Goal: Task Accomplishment & Management: Manage account settings

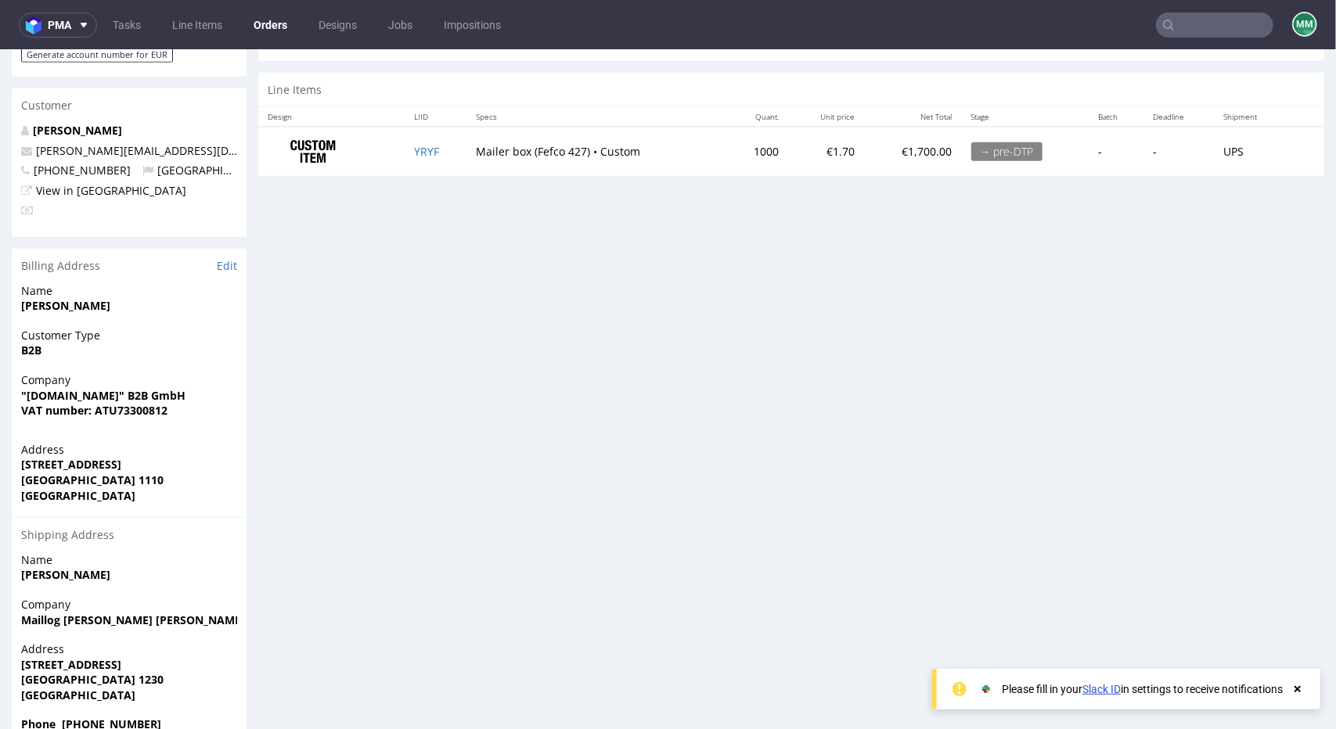
scroll to position [797, 0]
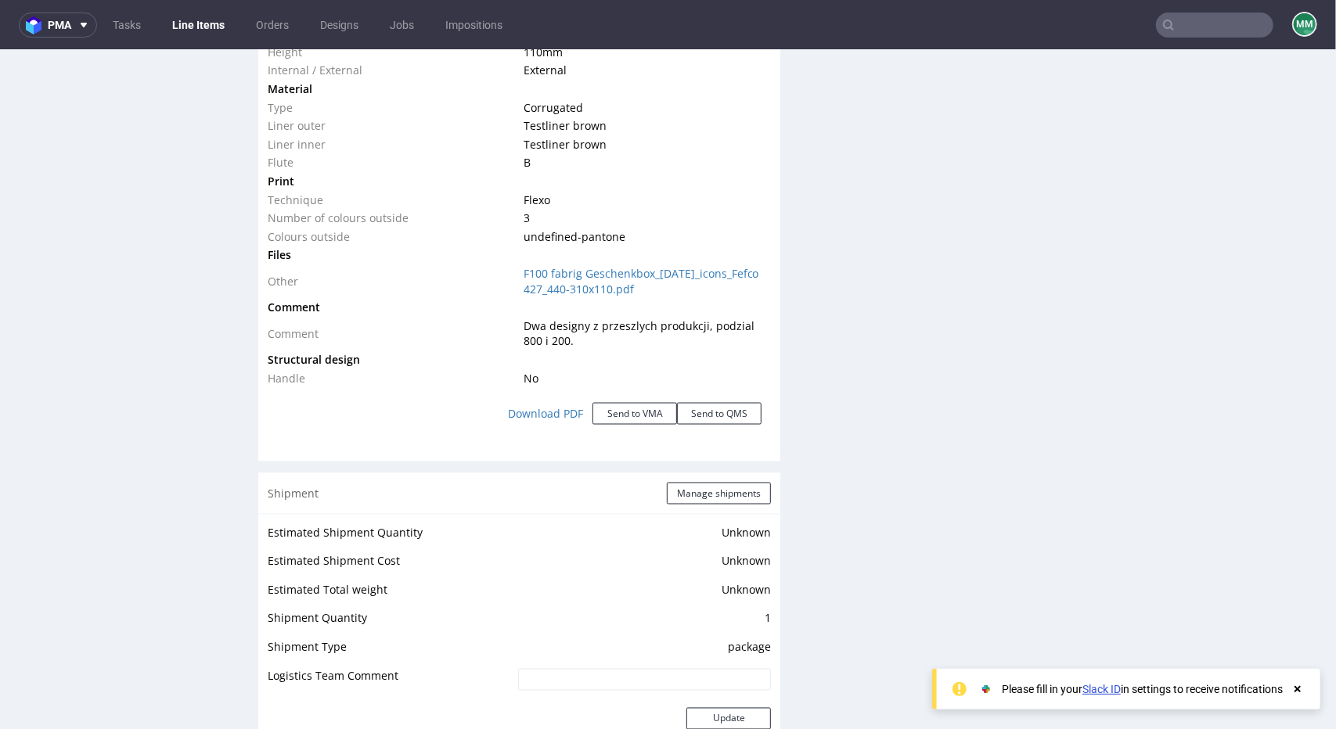
scroll to position [1527, 0]
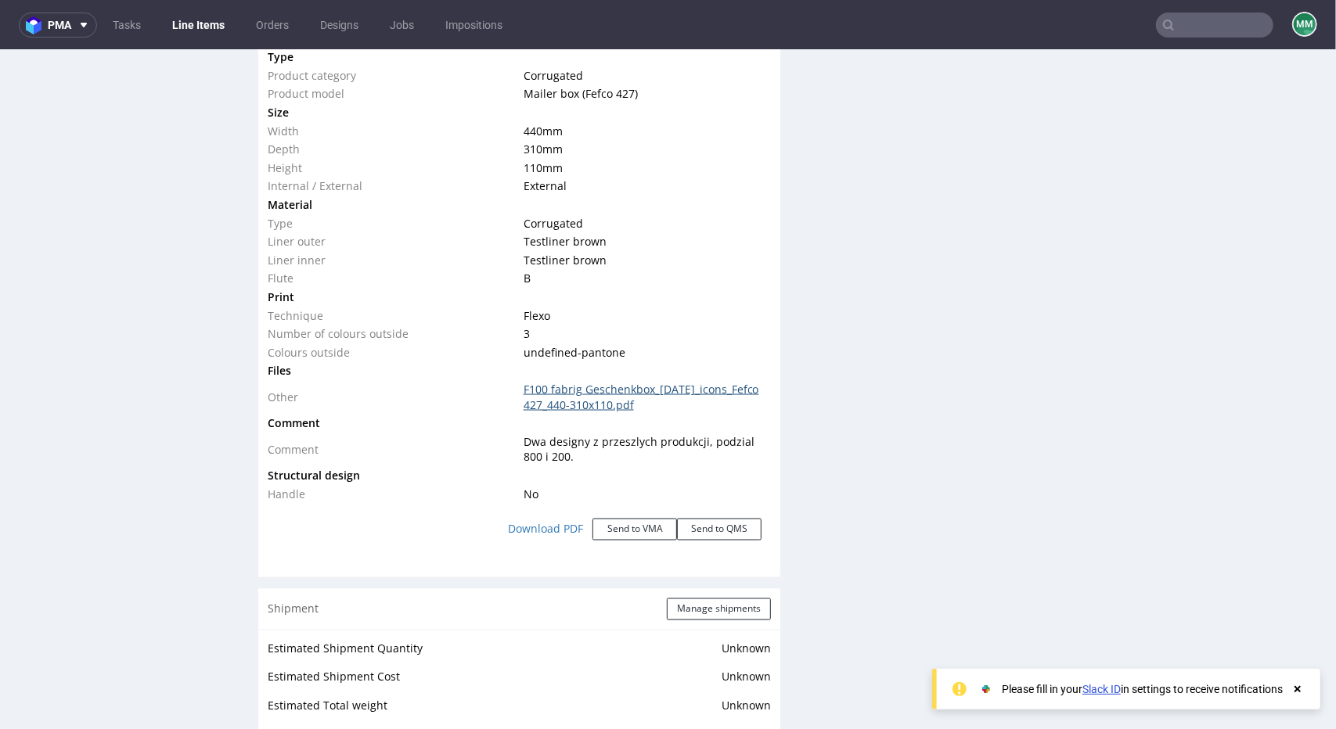
click at [549, 412] on link "F100 fabrig Geschenkbox_Weihnachten_icons_Fefco 427_440-310x110.pdf" at bounding box center [641, 396] width 236 height 31
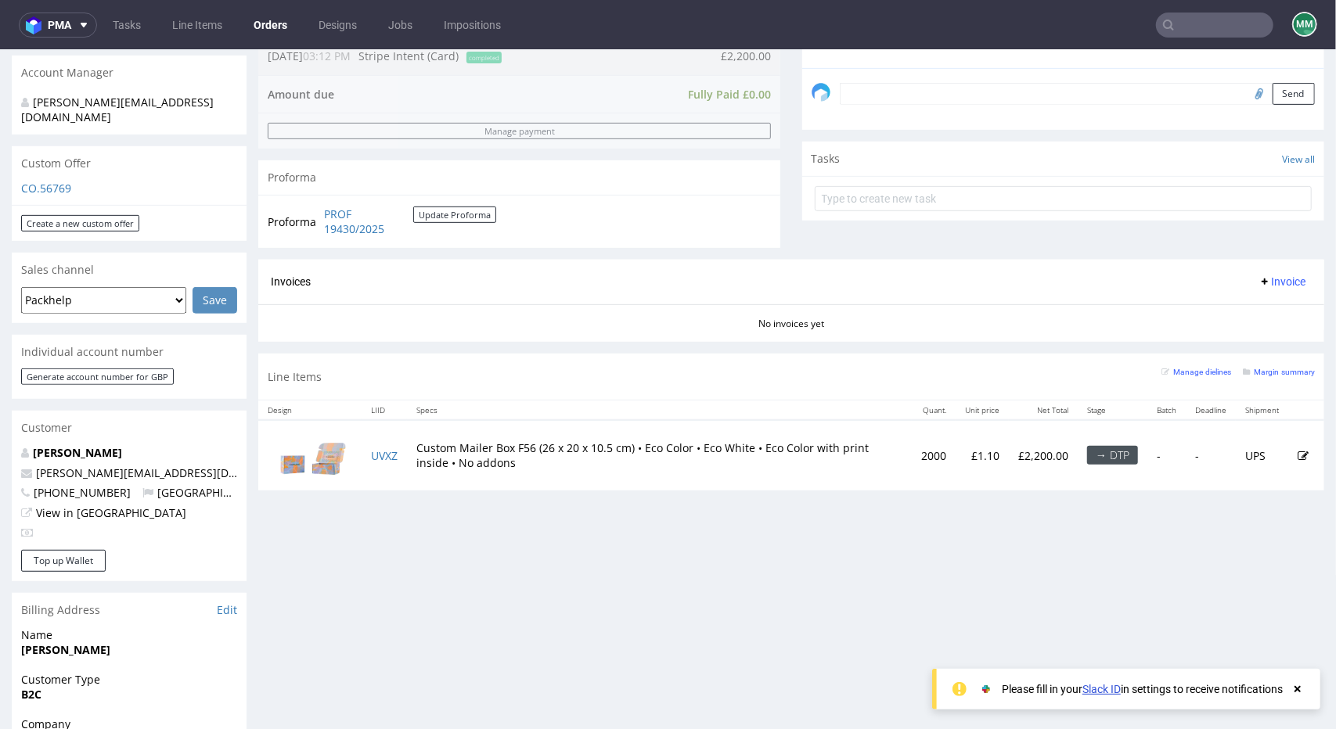
scroll to position [704, 0]
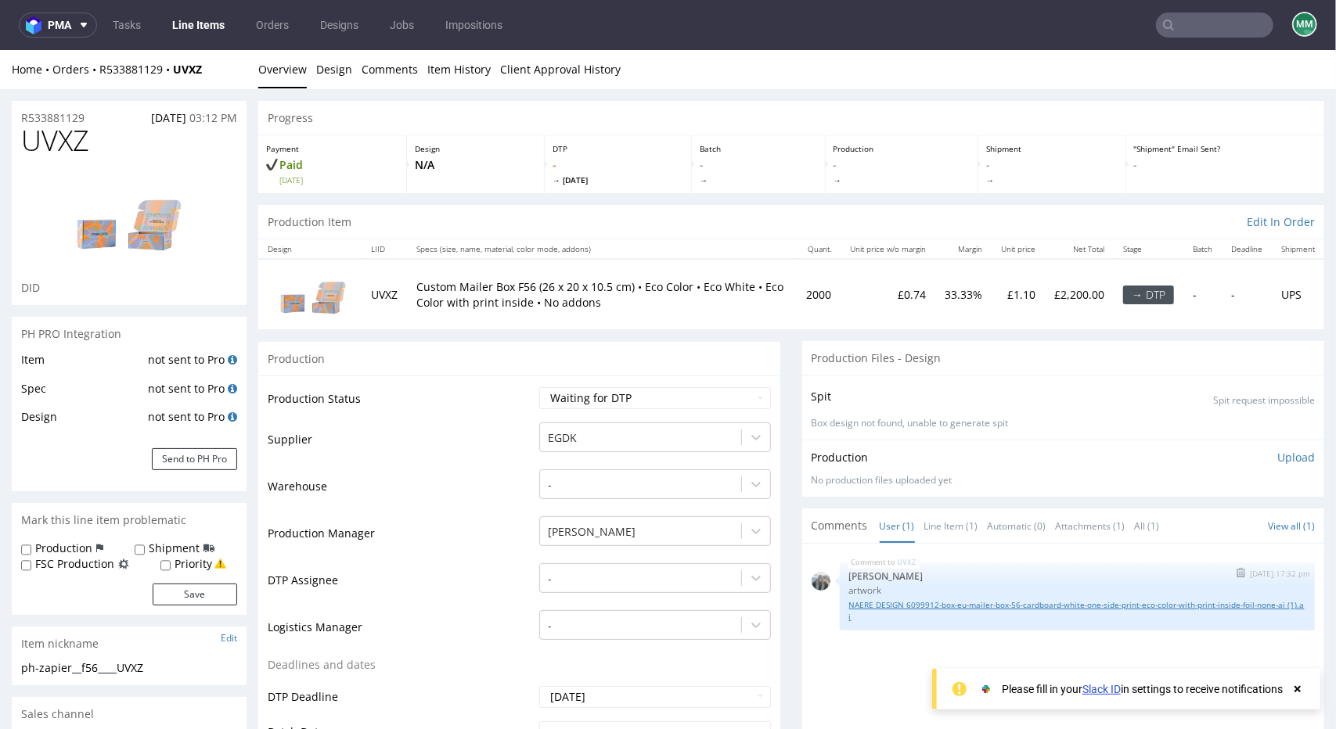
click at [869, 606] on link "NAERE DESIGN 6099912-box-eu-mailer-box-56-cardboard-white-one-side-print-eco-co…" at bounding box center [1077, 610] width 456 height 23
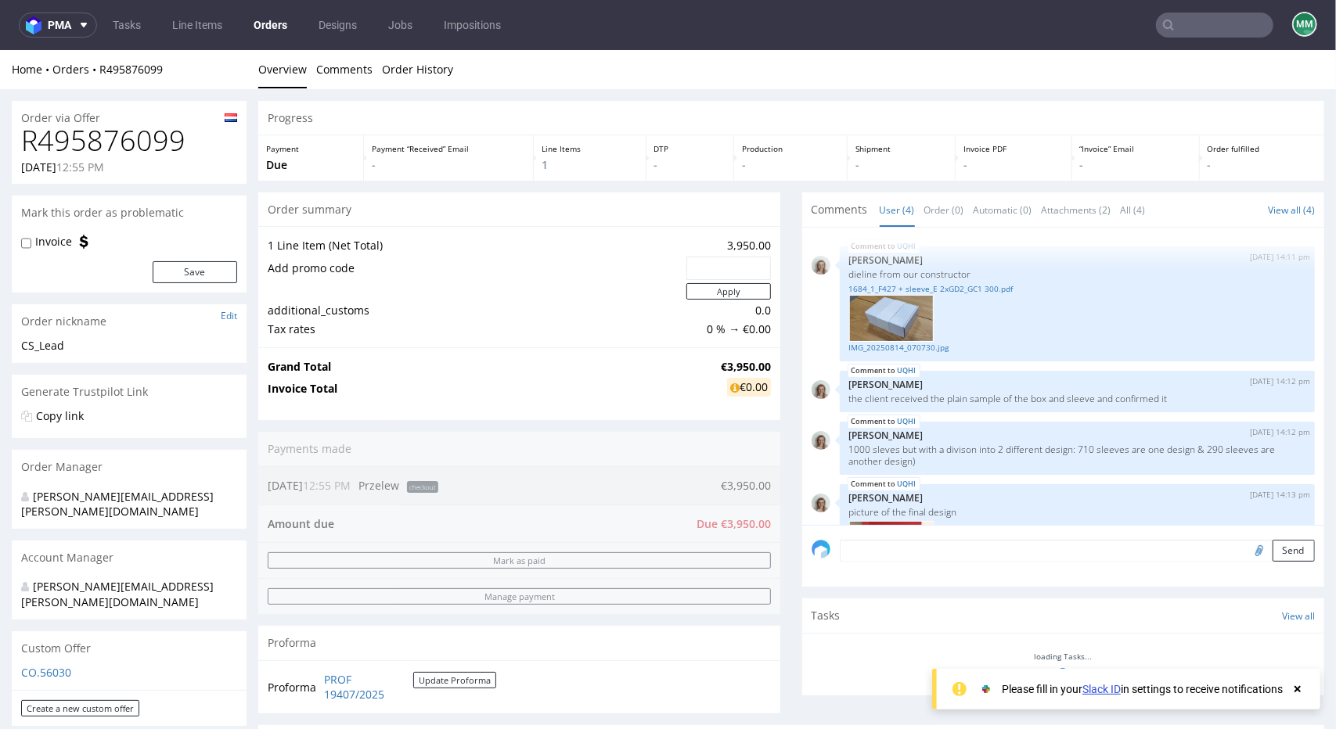
scroll to position [261, 0]
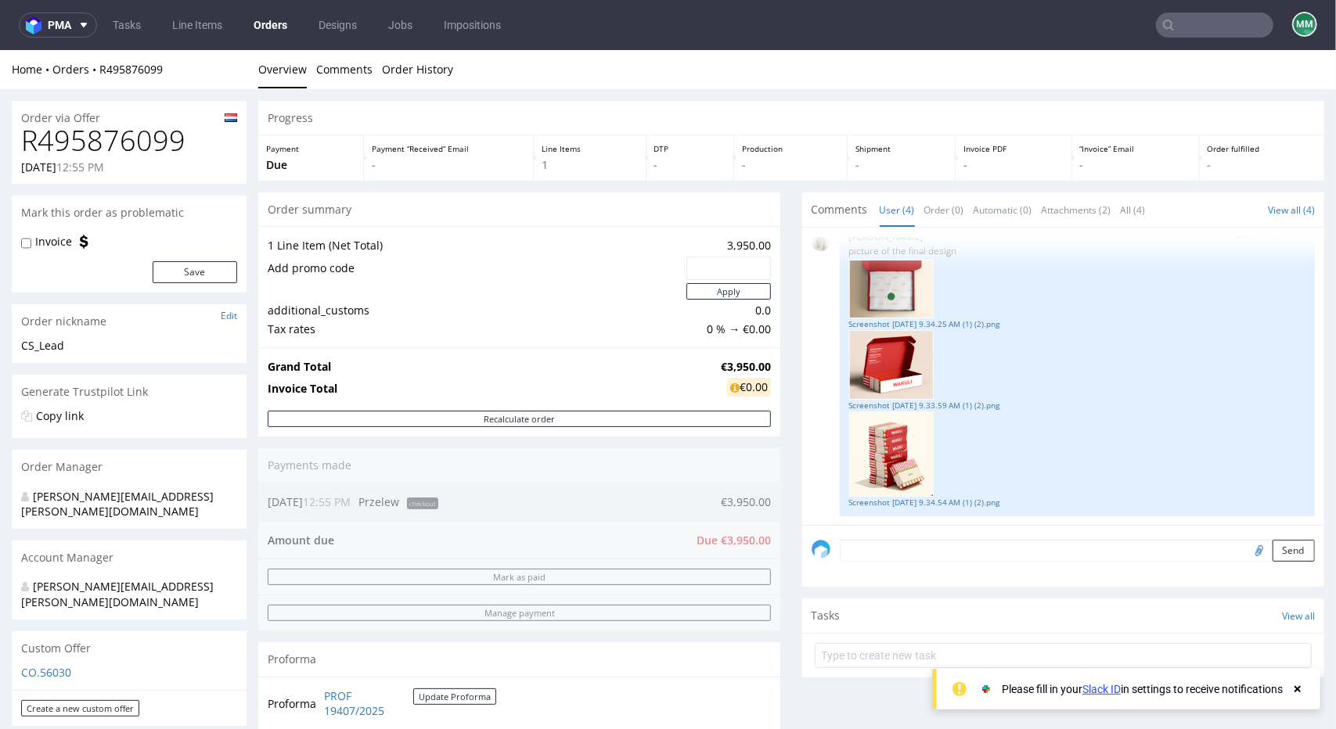
click at [892, 283] on img at bounding box center [891, 288] width 85 height 59
click at [884, 318] on link "Screenshot 2025-07-01 at 9.34.25 AM (1) (2).png" at bounding box center [1077, 324] width 456 height 12
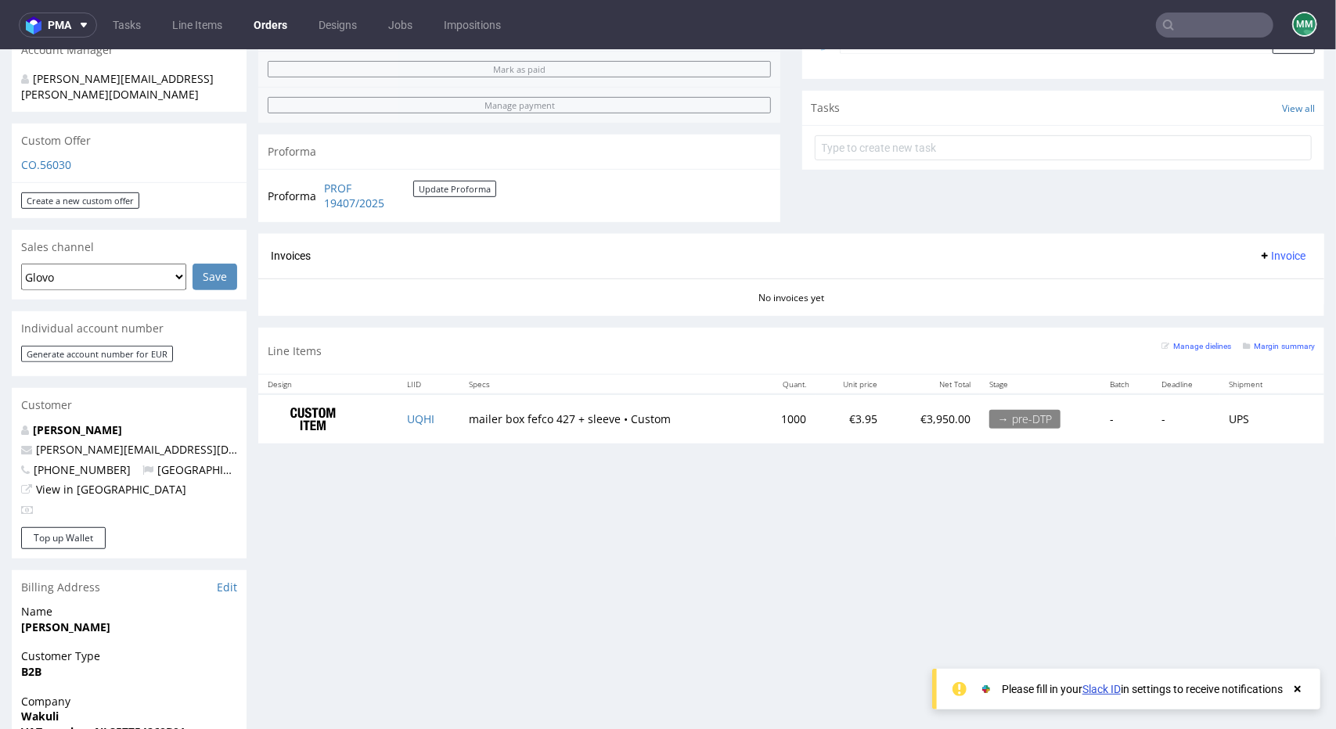
scroll to position [704, 0]
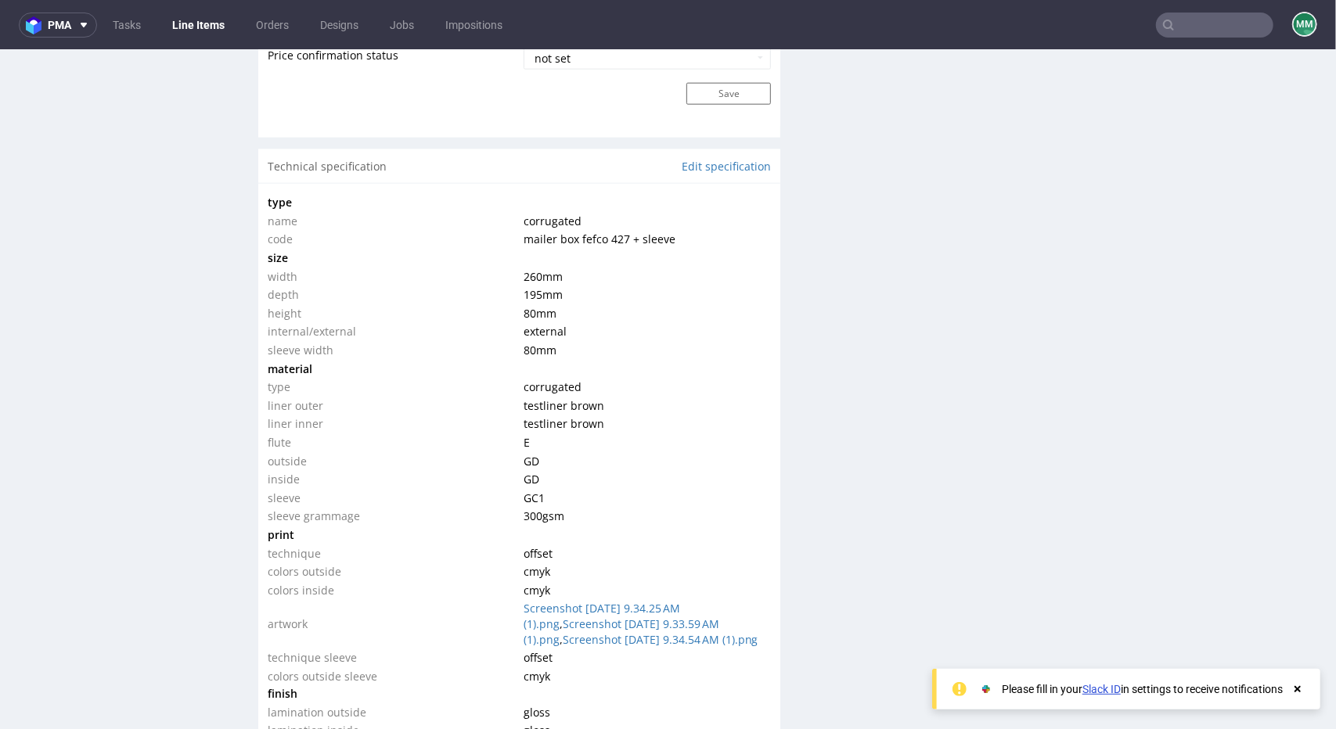
scroll to position [1762, 0]
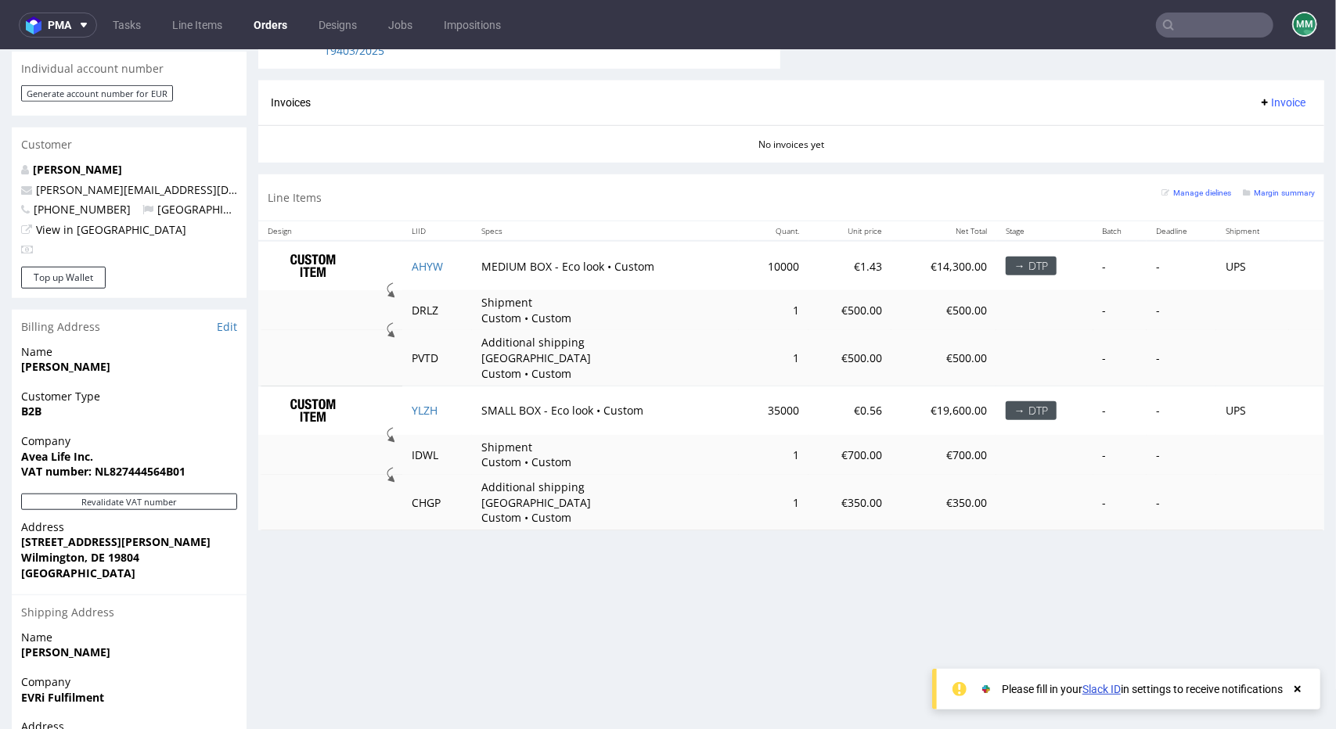
scroll to position [851, 0]
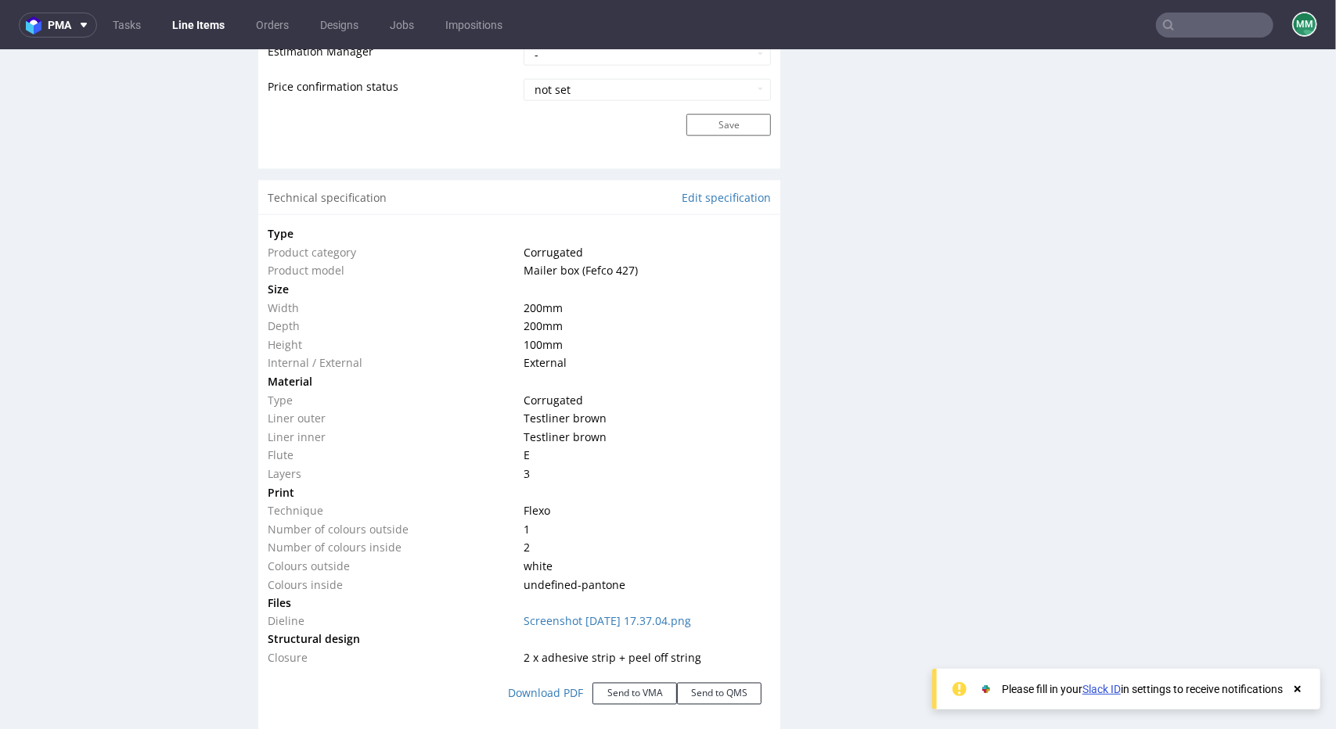
scroll to position [1476, 0]
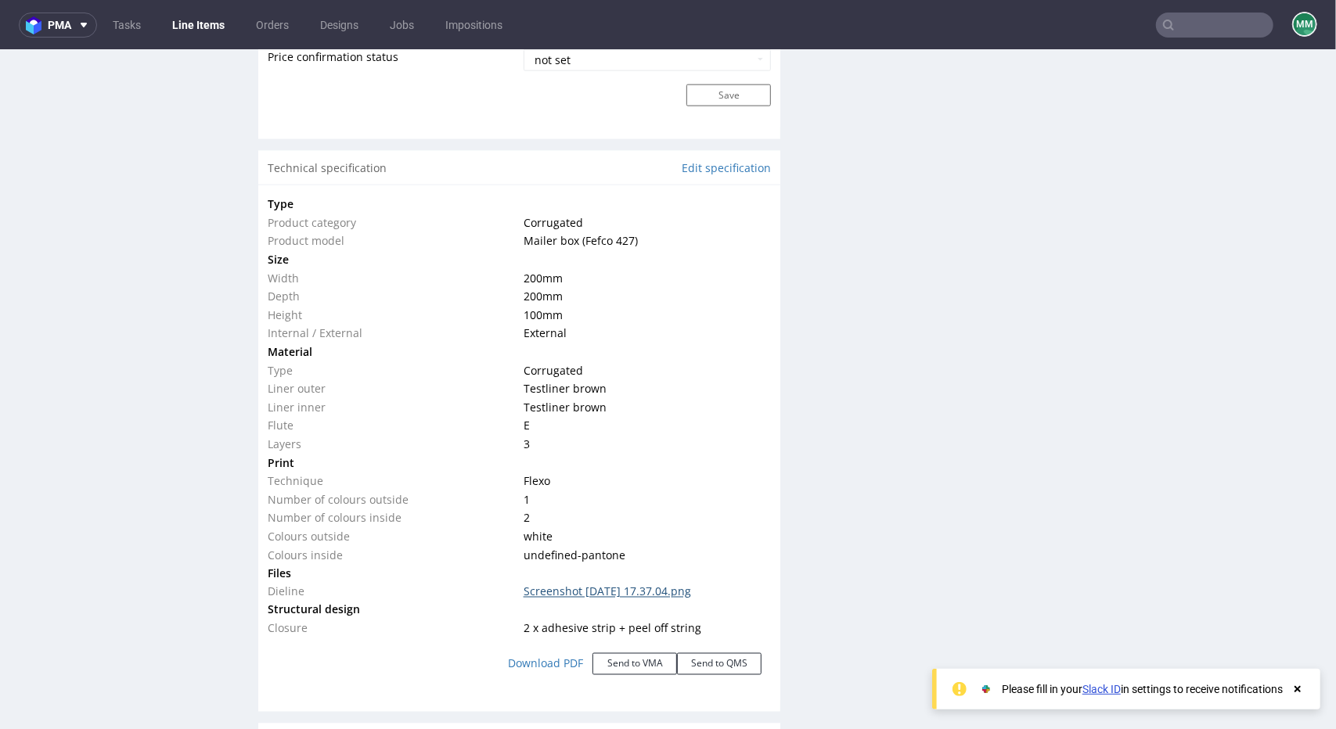
click at [545, 584] on link "Screenshot 2025-09-08 at 17.37.04.png" at bounding box center [606, 591] width 167 height 15
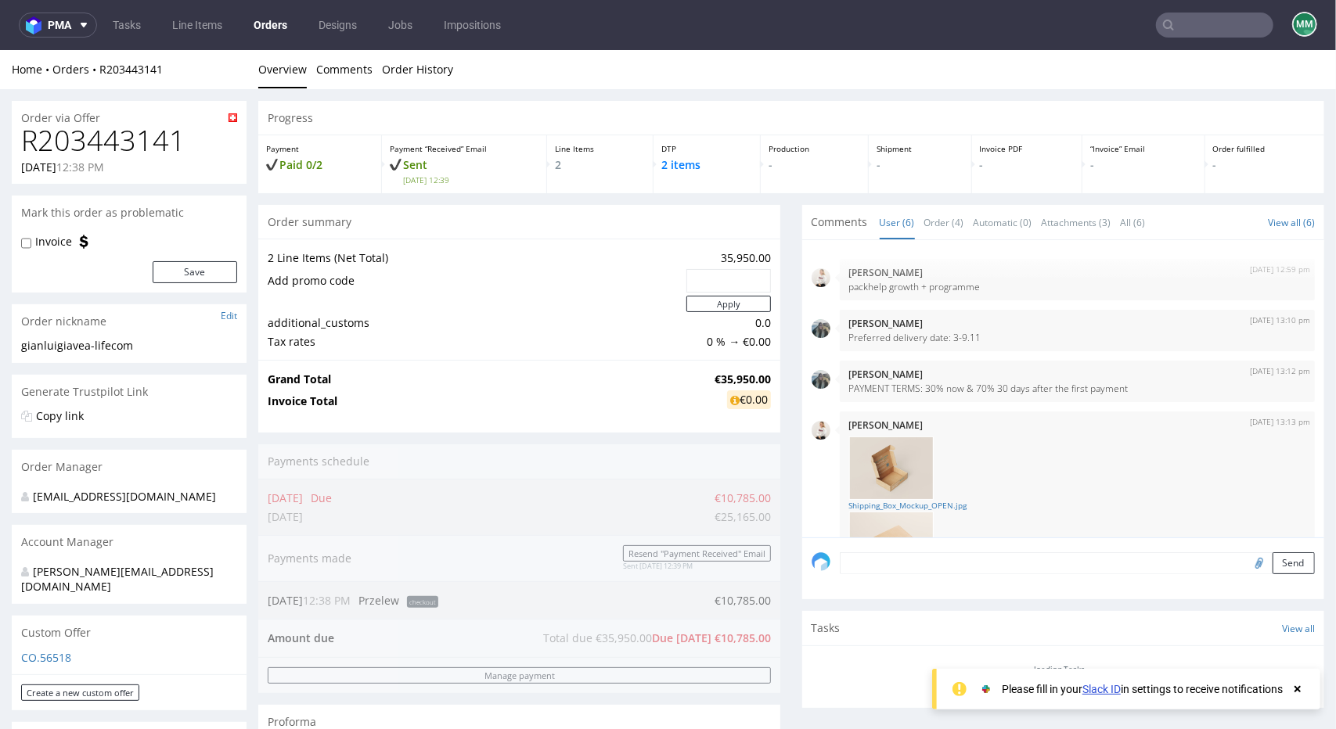
scroll to position [269, 0]
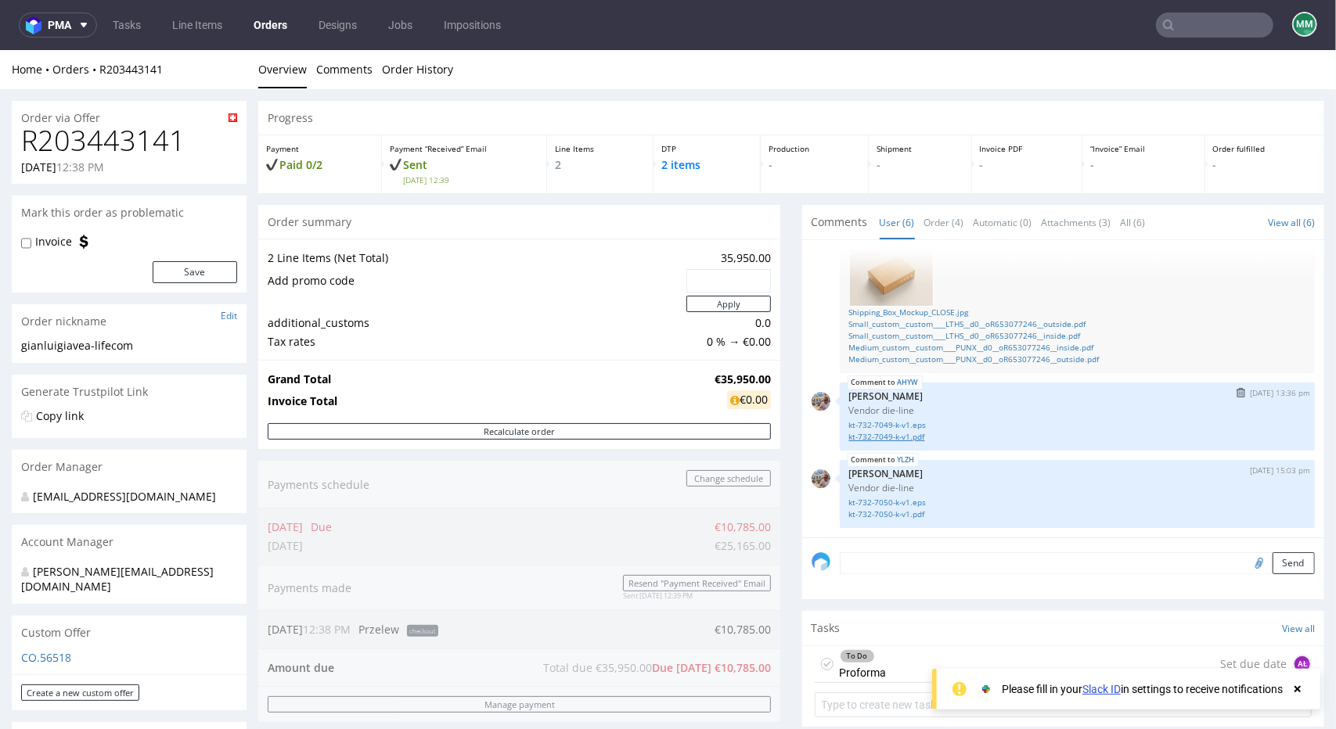
click at [875, 433] on link "kt-732-7049-k-v1.pdf" at bounding box center [1077, 436] width 456 height 12
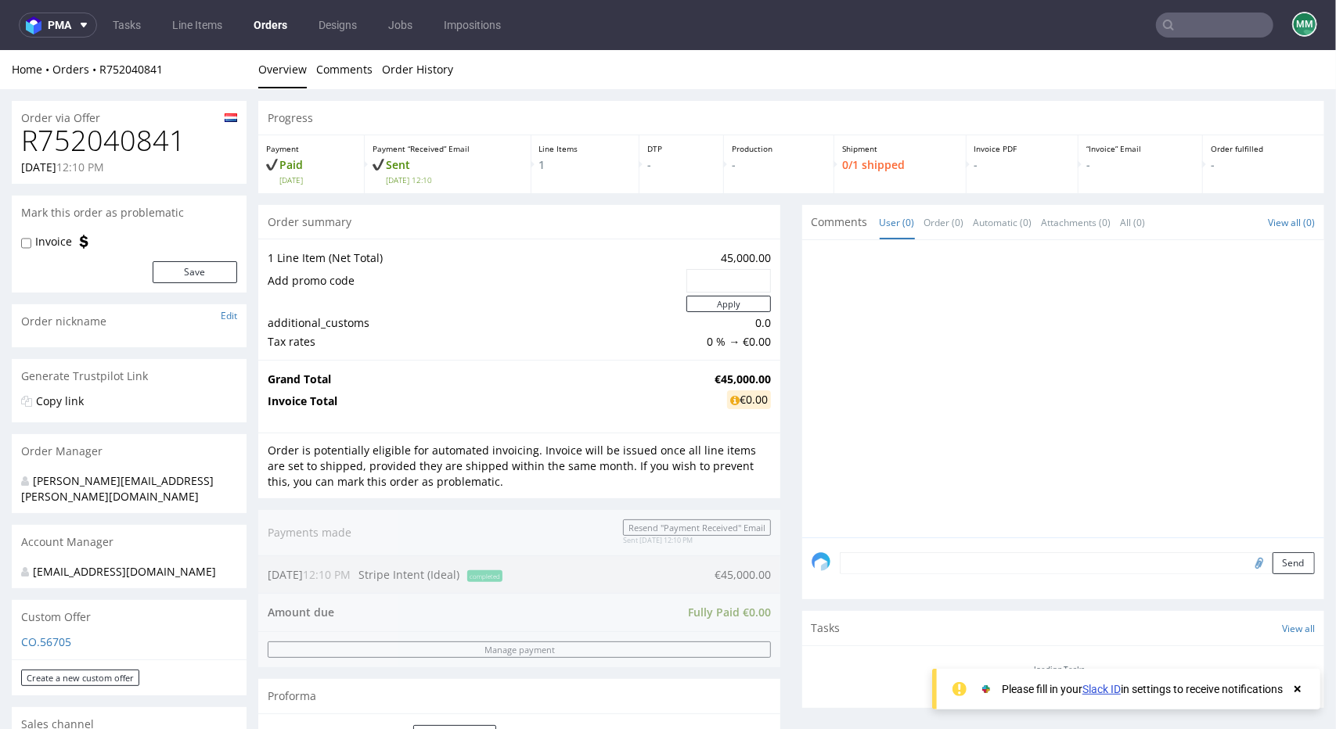
scroll to position [469, 0]
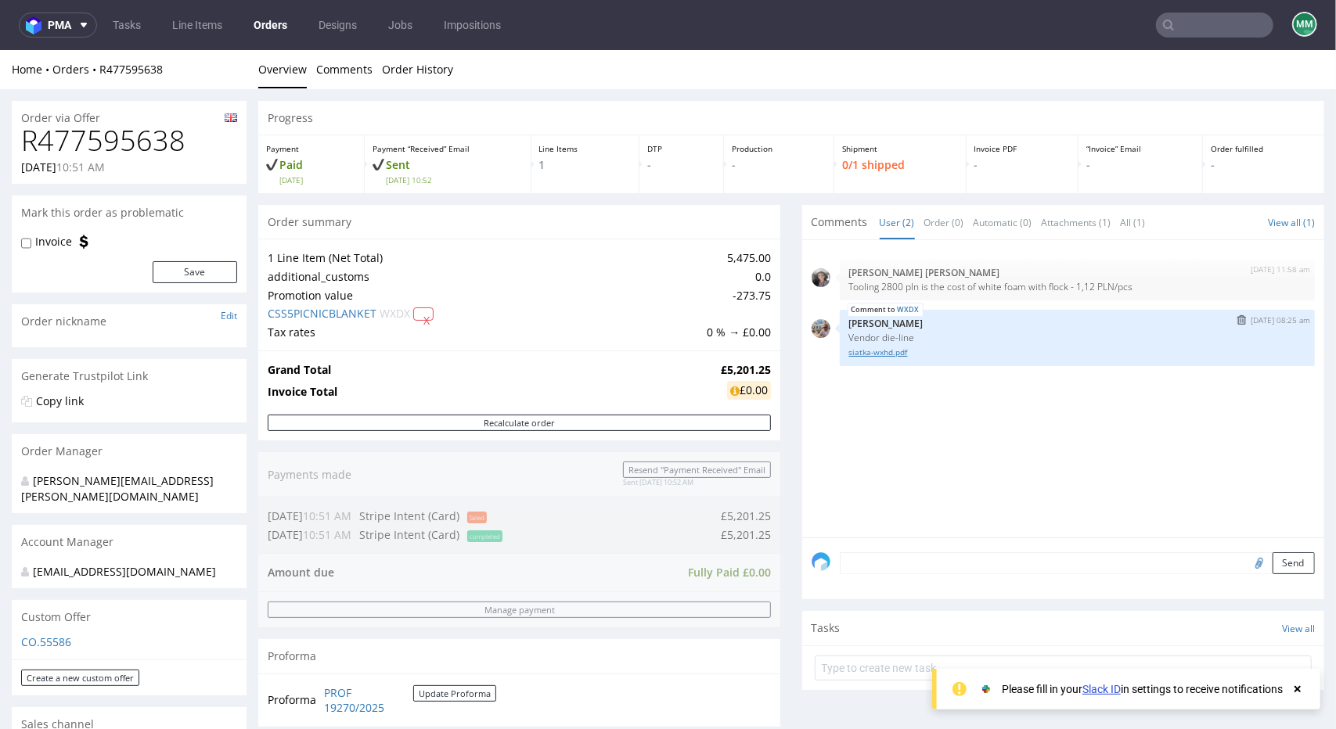
click at [872, 354] on link "siatka-wxhd.pdf" at bounding box center [1077, 352] width 456 height 12
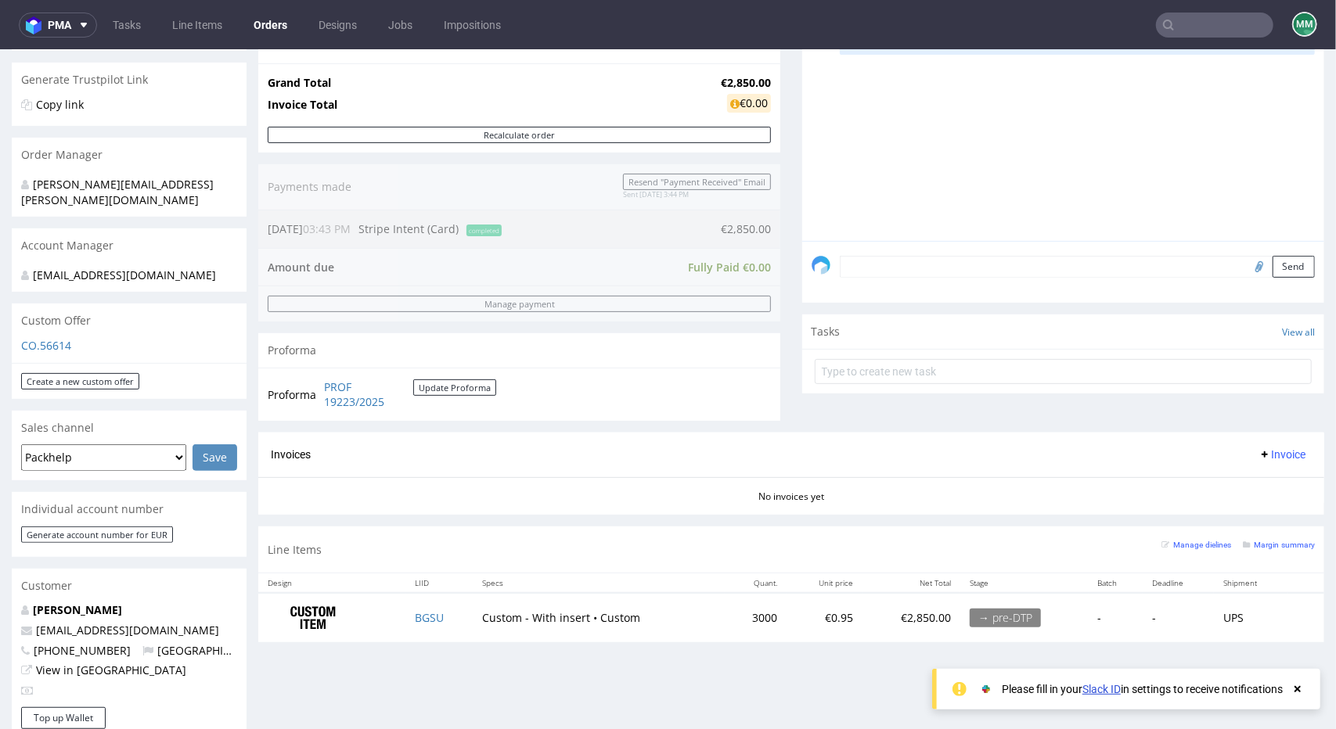
scroll to position [313, 0]
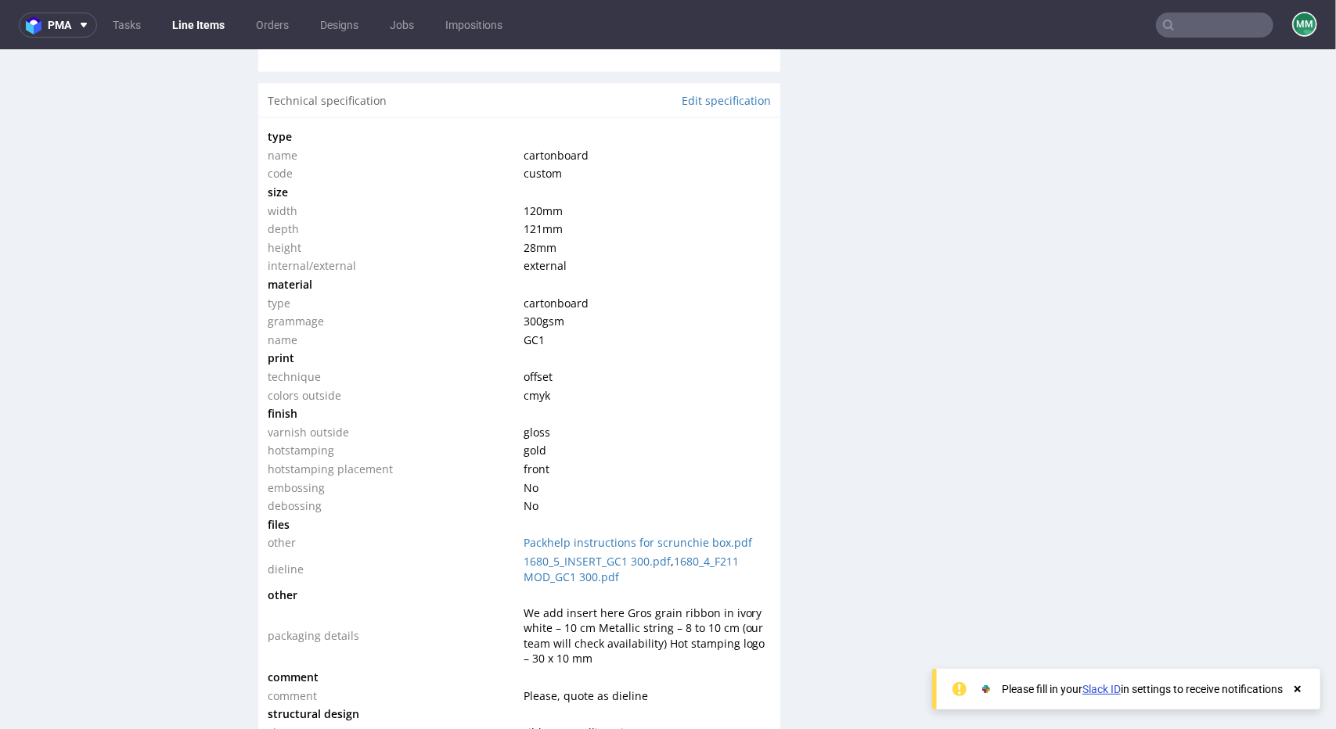
scroll to position [1565, 0]
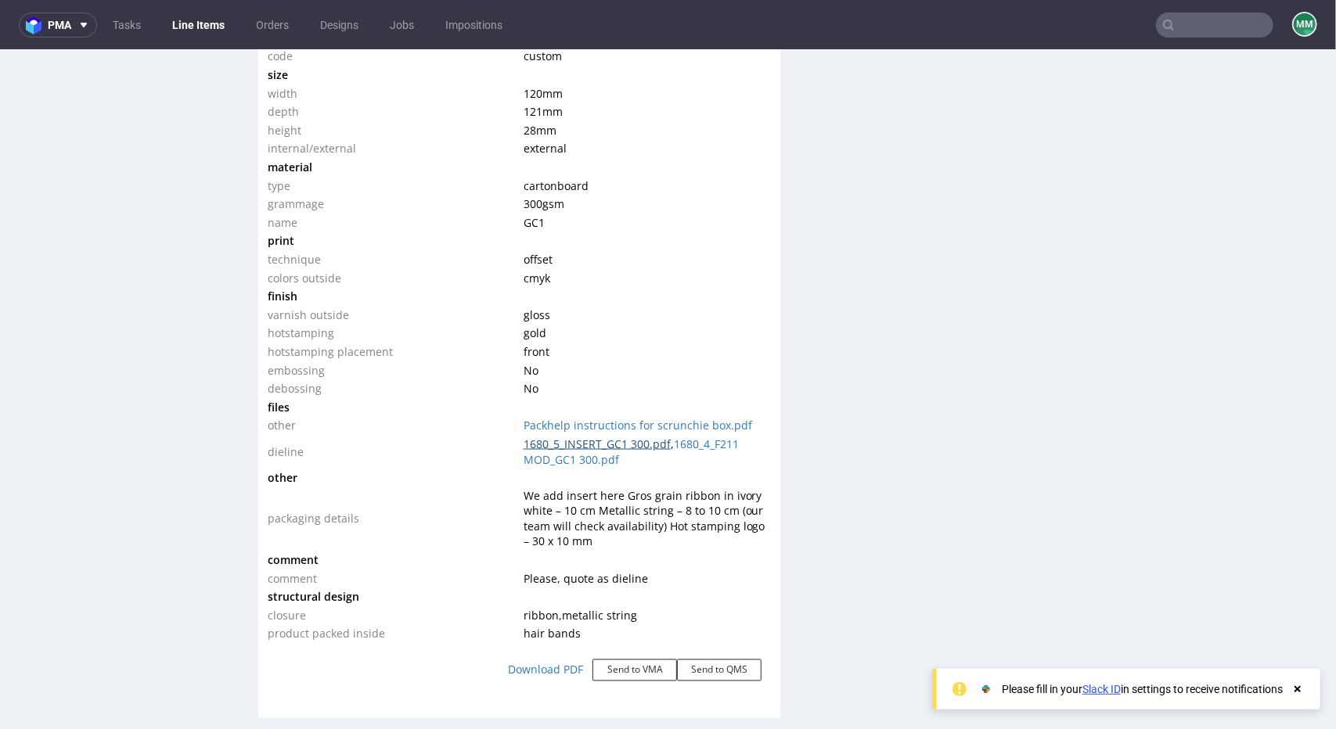
click at [560, 443] on link "1680_5_INSERT_GC1 300.pdf" at bounding box center [596, 443] width 147 height 15
click at [692, 444] on link "1680_4_F211 MOD_GC1 300.pdf" at bounding box center [630, 451] width 215 height 31
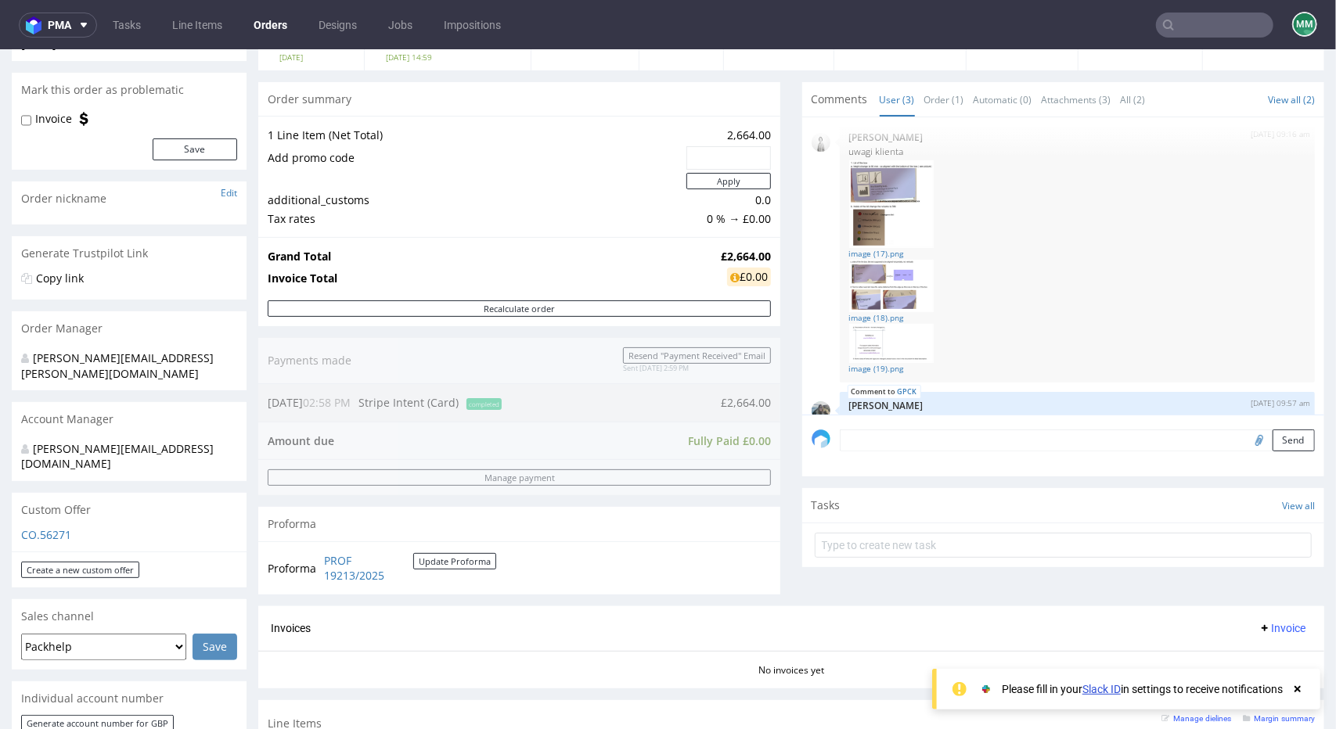
scroll to position [469, 0]
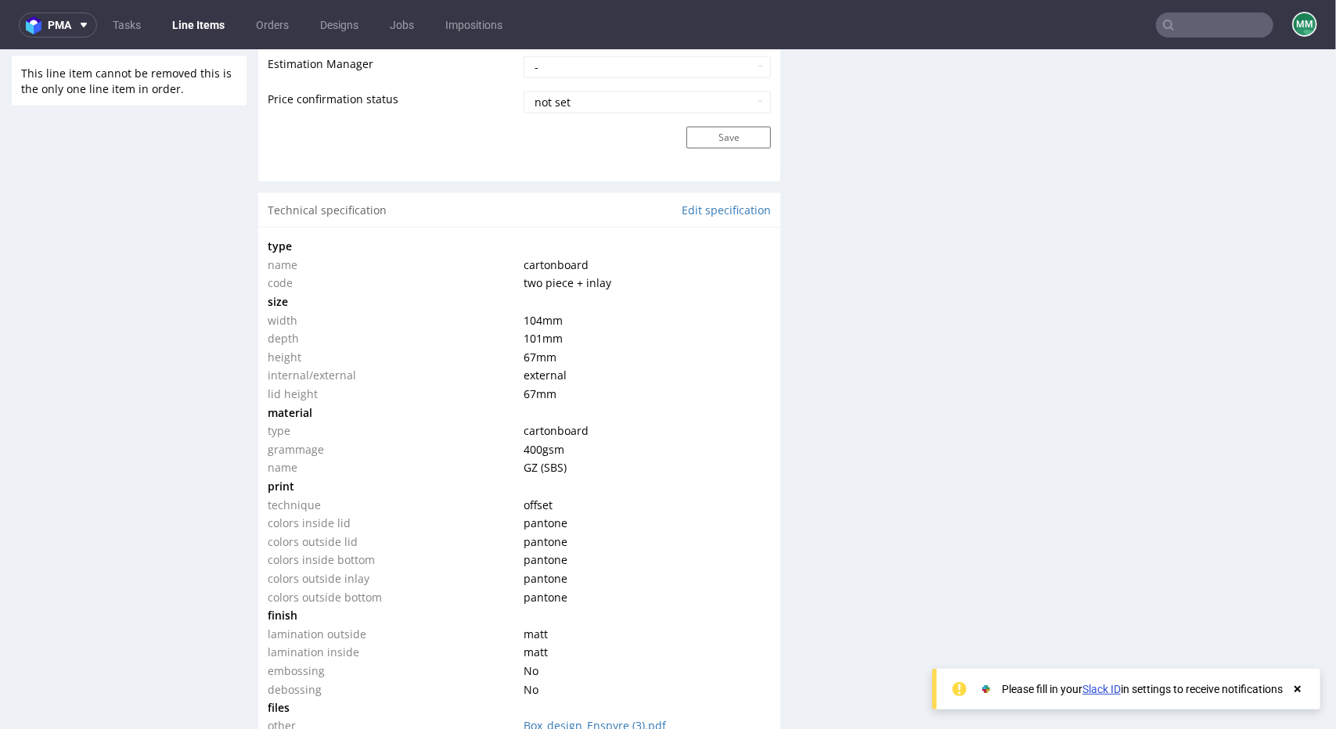
scroll to position [1565, 0]
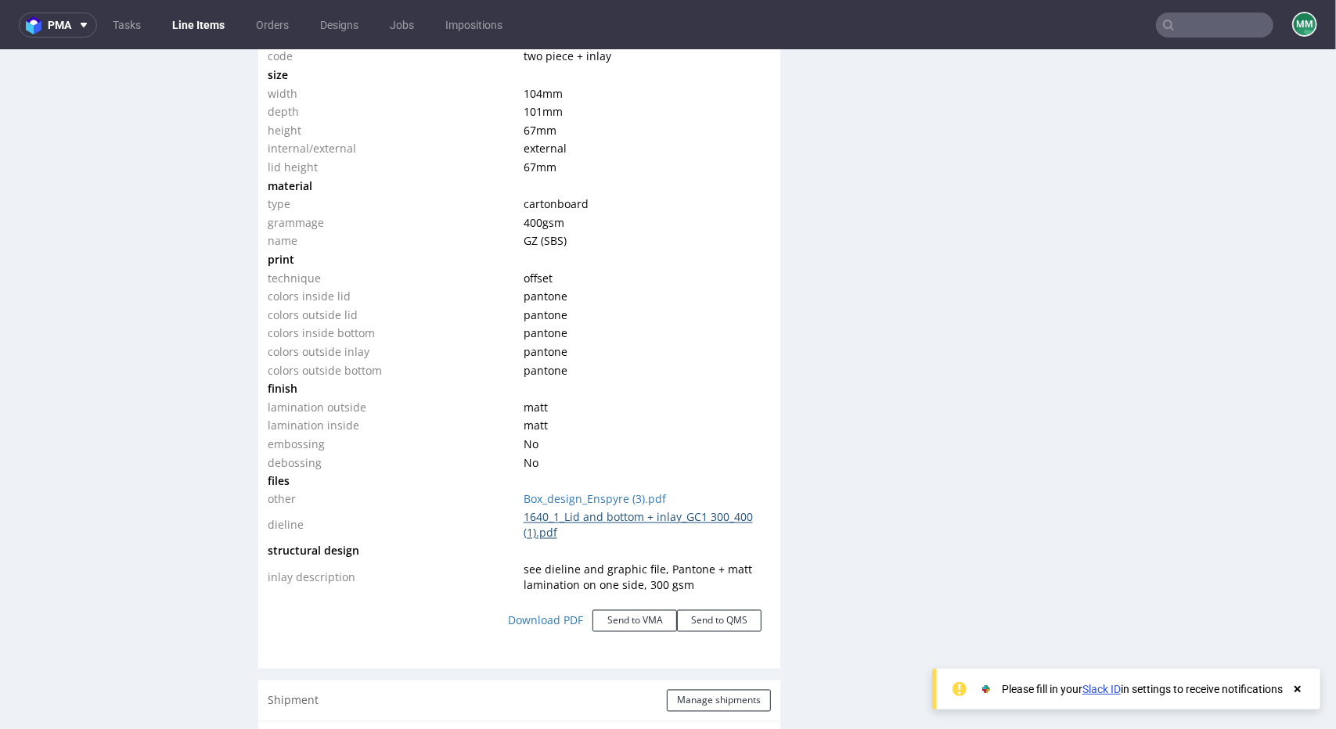
click at [534, 514] on link "1640_1_Lid and bottom + inlay_GC1 300_400 (1).pdf" at bounding box center [637, 524] width 229 height 31
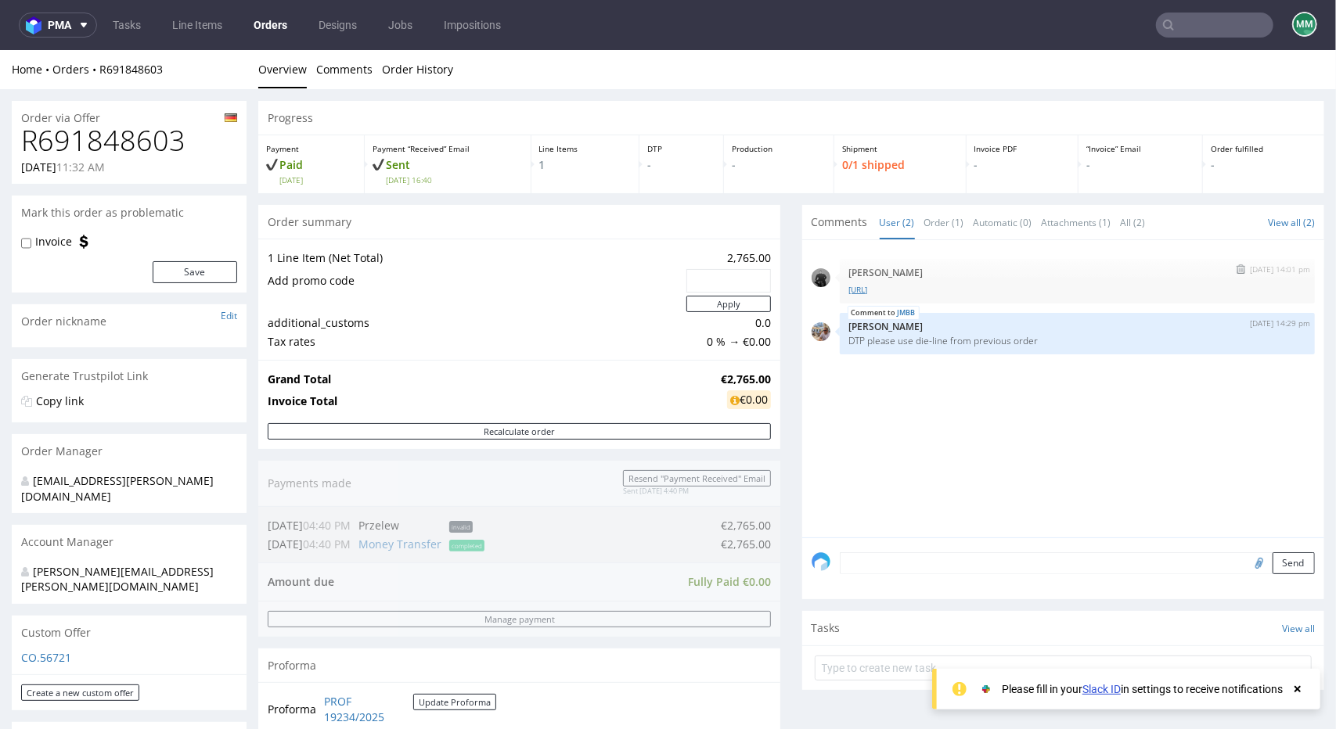
click at [871, 291] on link "[URL]" at bounding box center [1077, 289] width 456 height 12
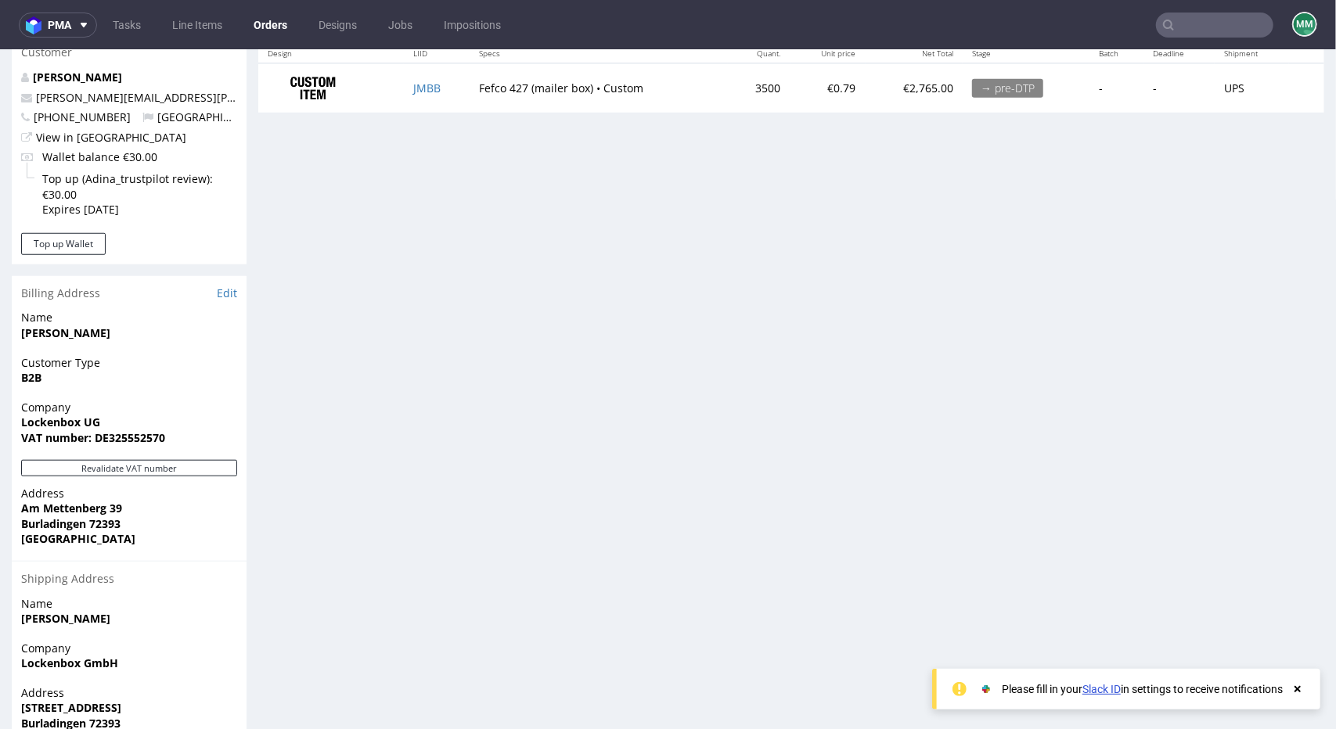
scroll to position [548, 0]
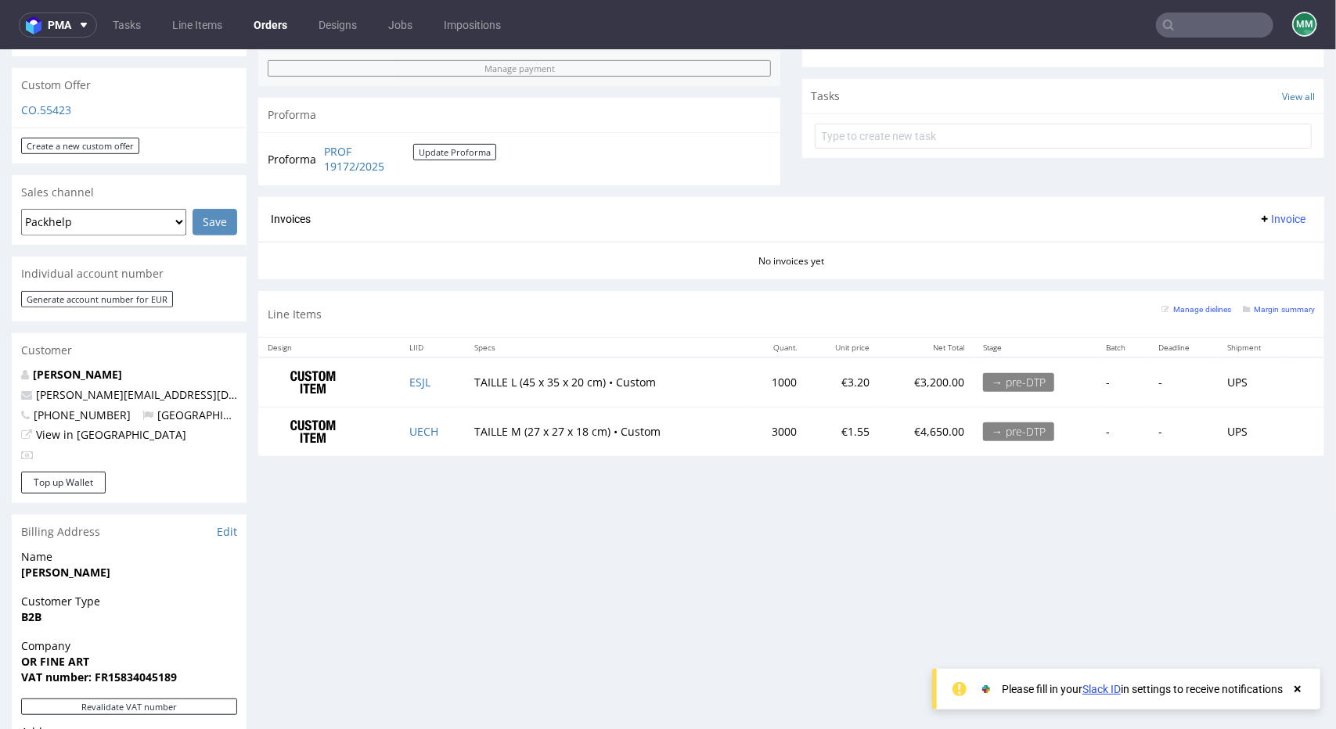
scroll to position [548, 0]
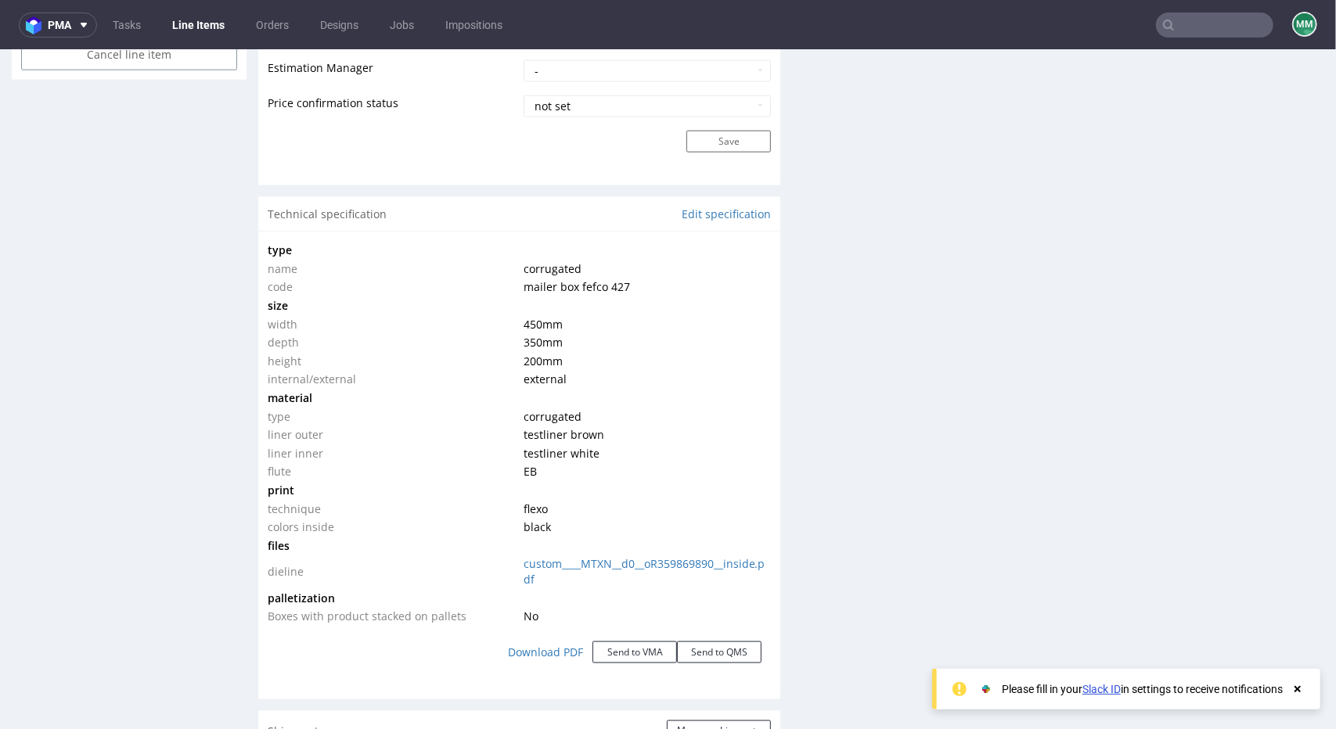
scroll to position [1568, 0]
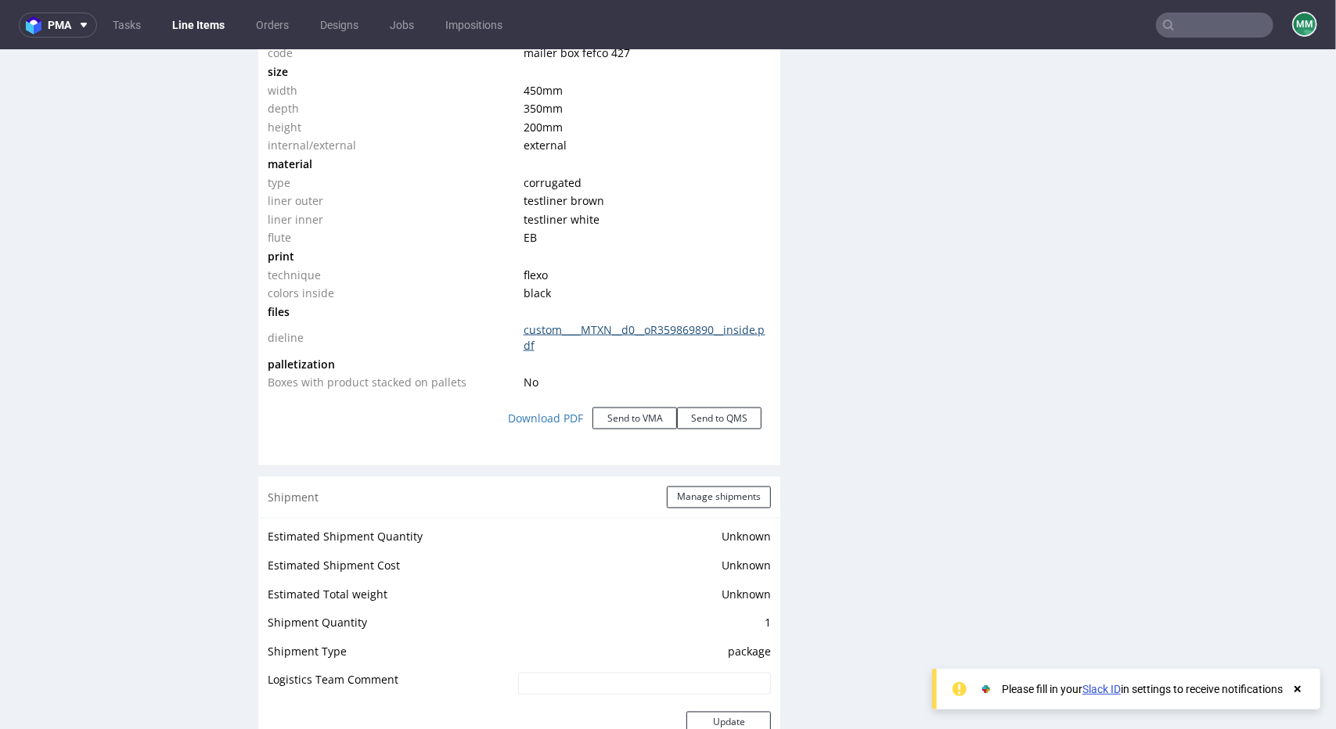
click at [571, 332] on link "custom____MTXN__d0__oR359869890__inside.pdf" at bounding box center [644, 337] width 242 height 31
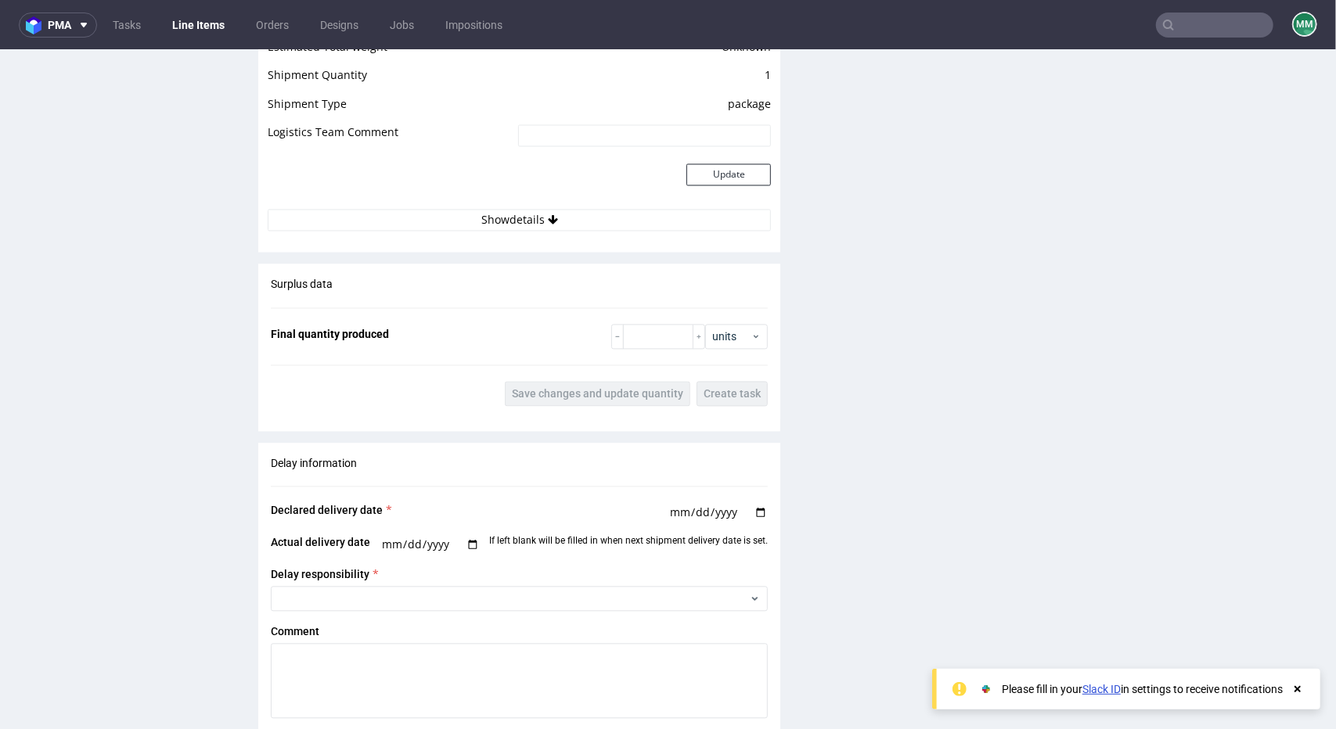
scroll to position [2507, 0]
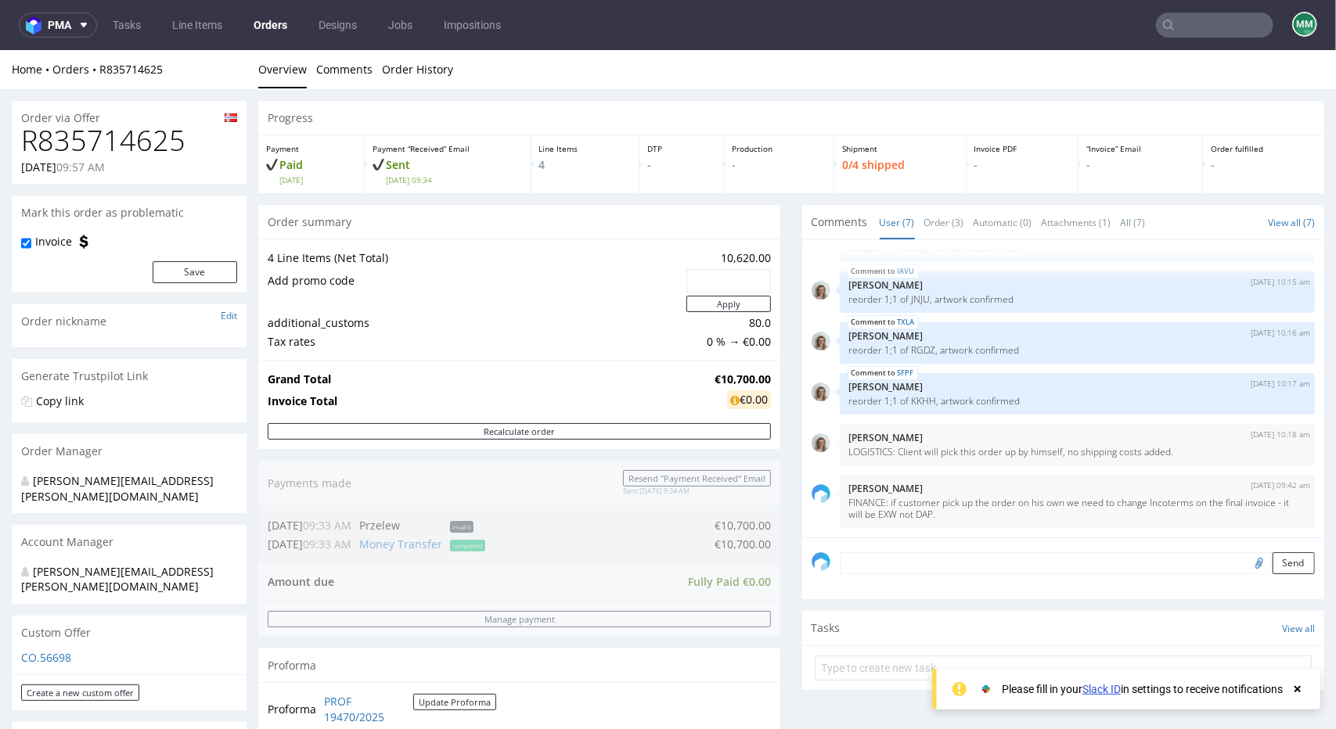
scroll to position [469, 0]
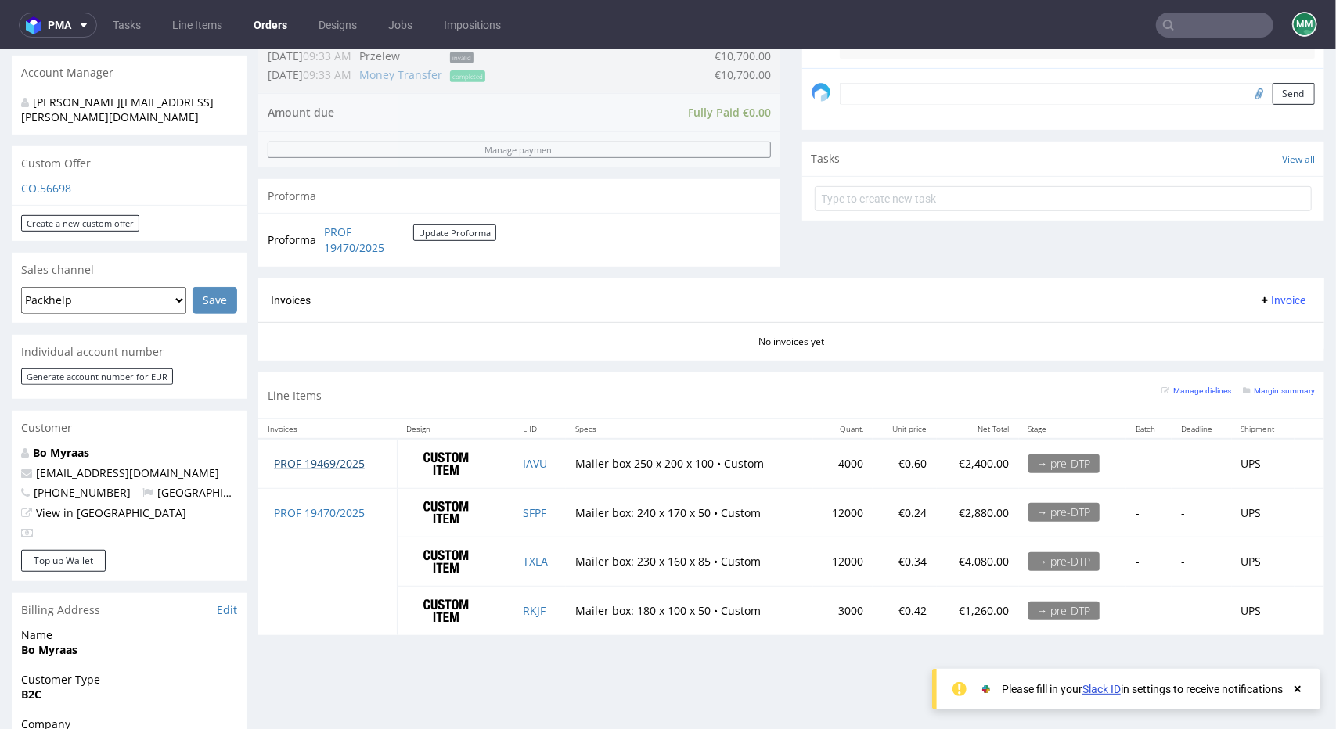
click at [310, 458] on link "PROF 19469/2025" at bounding box center [319, 462] width 91 height 15
